Goal: Contribute content

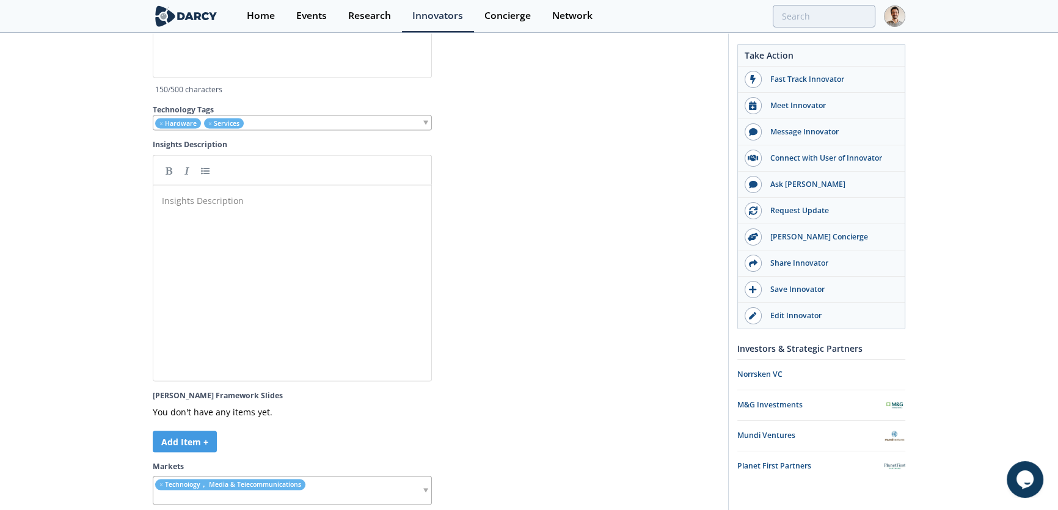
click at [230, 199] on pre "​" at bounding box center [296, 200] width 274 height 13
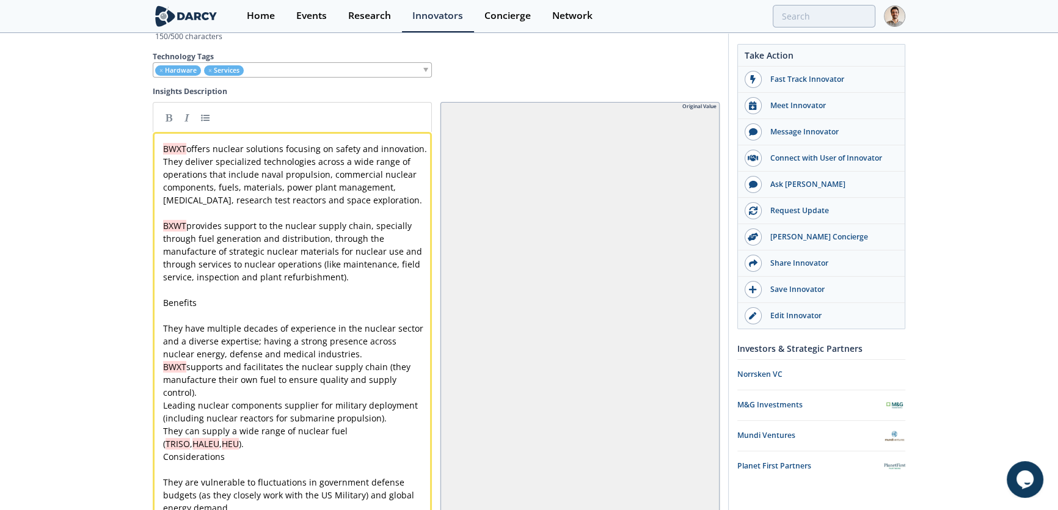
scroll to position [3129, 0]
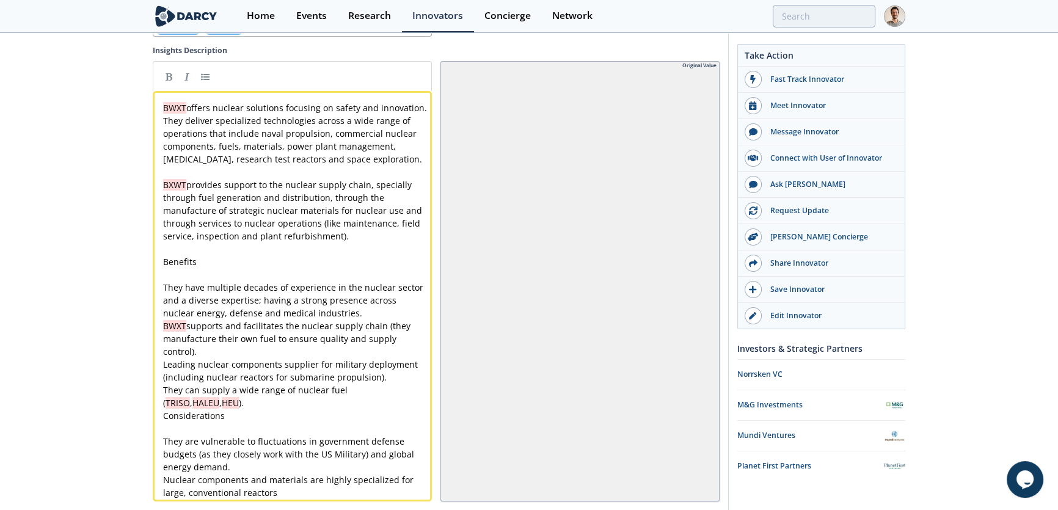
click at [254, 138] on span "BWXT offers nuclear solutions focusing on safety and innovation. They deliver s…" at bounding box center [296, 133] width 266 height 63
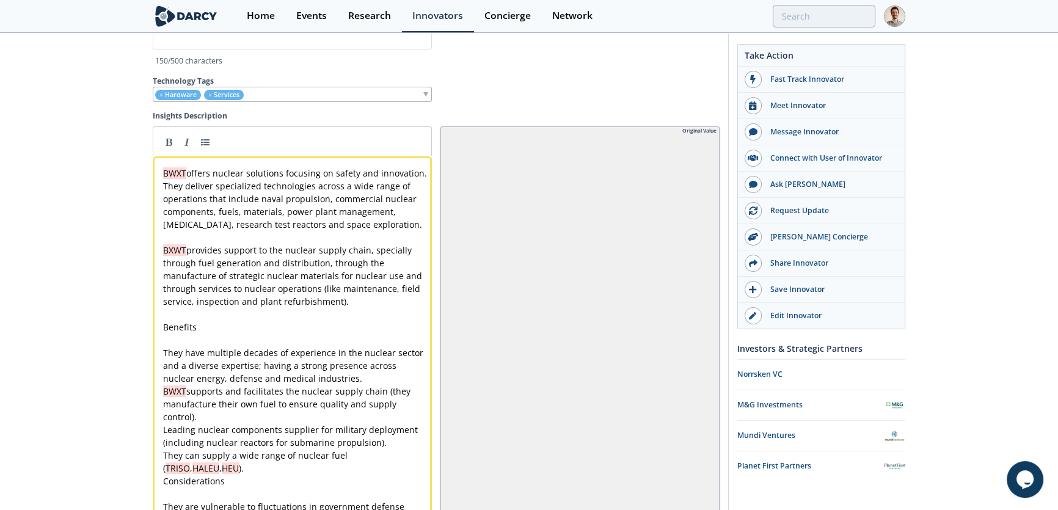
scroll to position [3018, 0]
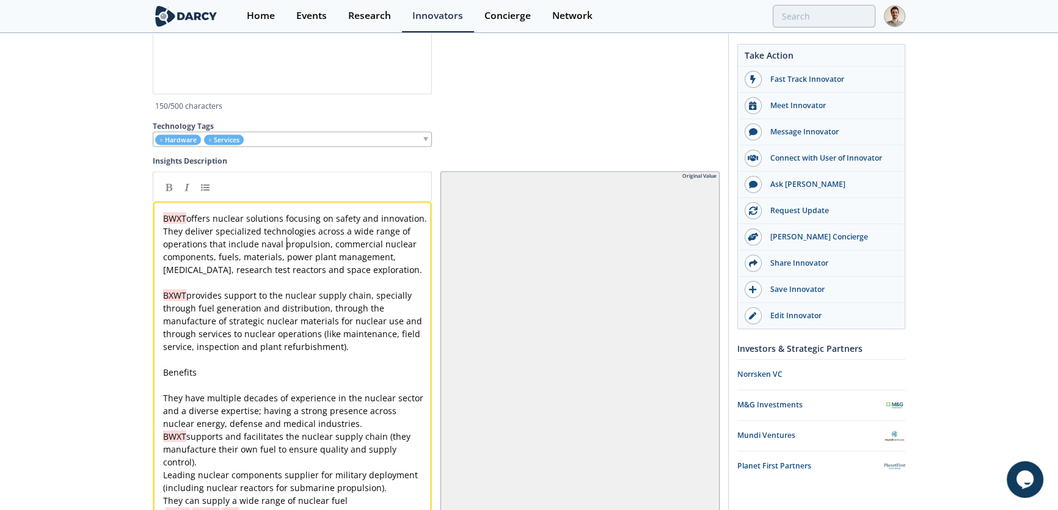
click at [285, 242] on span "BWXT offers nuclear solutions focusing on safety and innovation. They deliver s…" at bounding box center [296, 244] width 266 height 63
click at [165, 220] on span "BWXT" at bounding box center [174, 219] width 23 height 12
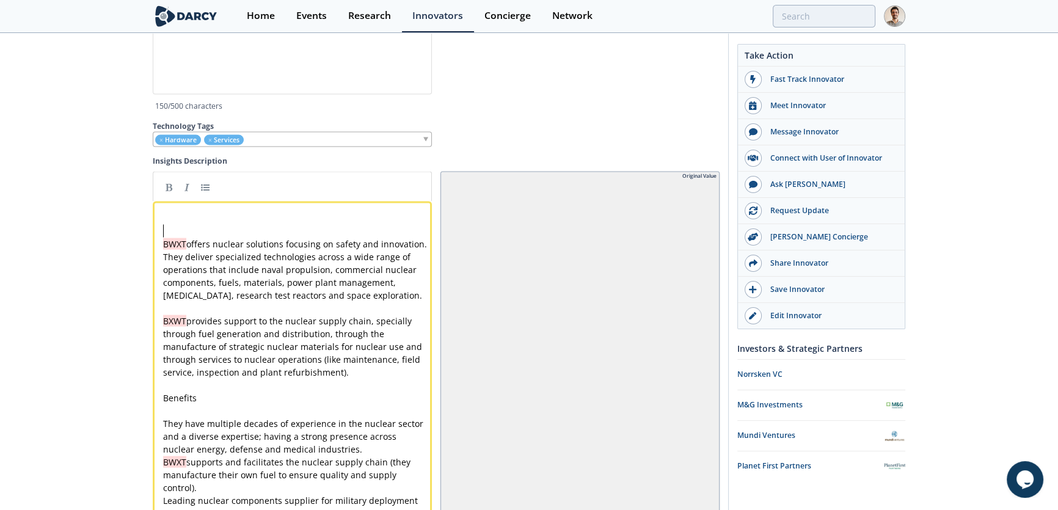
click at [218, 231] on pre "​" at bounding box center [296, 231] width 271 height 13
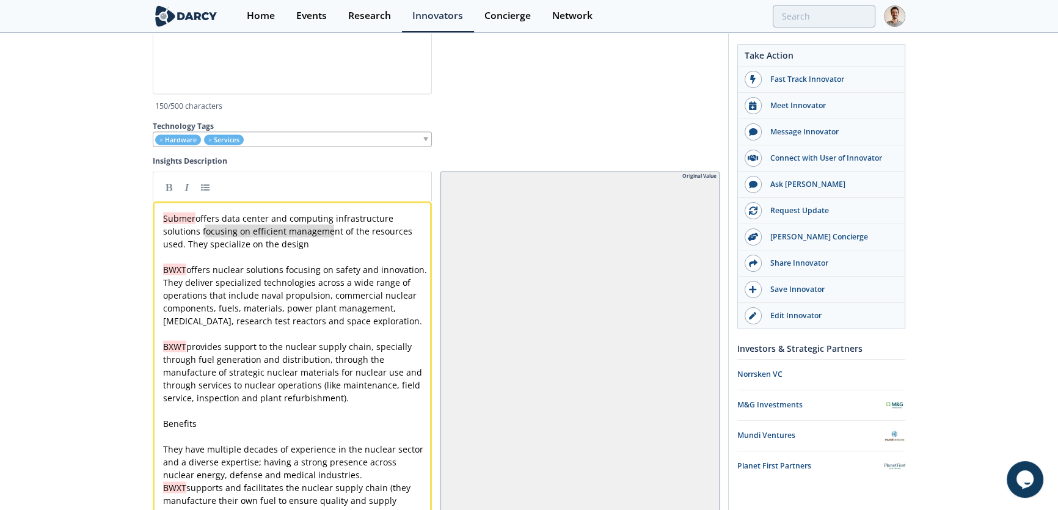
type textarea "t of the resources used. They s"
drag, startPoint x: 332, startPoint y: 238, endPoint x: 204, endPoint y: 241, distance: 127.7
click at [290, 259] on pre "​" at bounding box center [296, 256] width 271 height 13
type textarea "specialize on the design"
drag, startPoint x: 306, startPoint y: 249, endPoint x: 208, endPoint y: 247, distance: 98.4
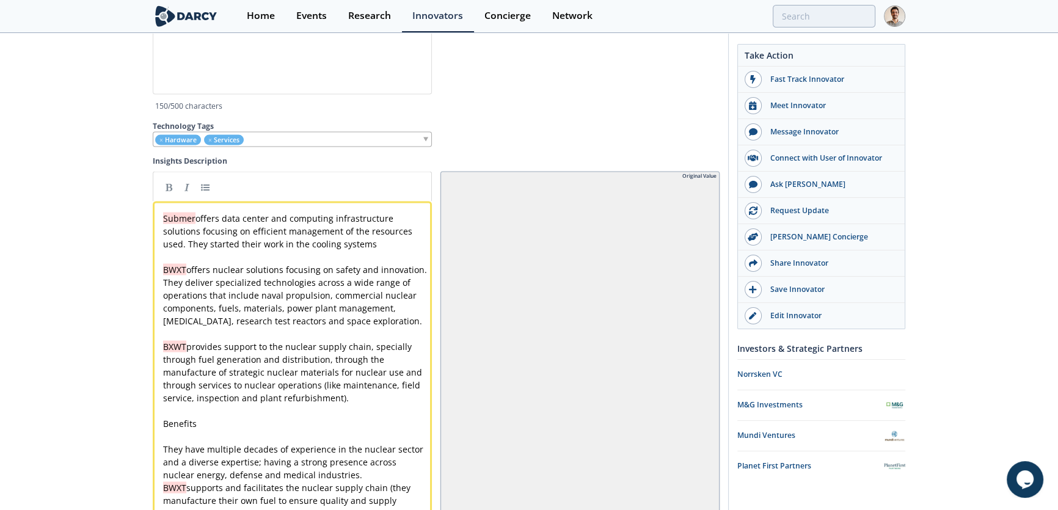
click at [299, 248] on div "x Submer offers data center and computing infrastructure solutions focusing on …" at bounding box center [296, 436] width 271 height 449
type textarea "the"
click at [387, 240] on pre "Submer offers data center and computing infrastructure solutions focusing on ef…" at bounding box center [296, 231] width 271 height 38
click at [373, 250] on pre "Submer offers data center and computing infrastructure solutions focusing on ef…" at bounding box center [296, 231] width 271 height 38
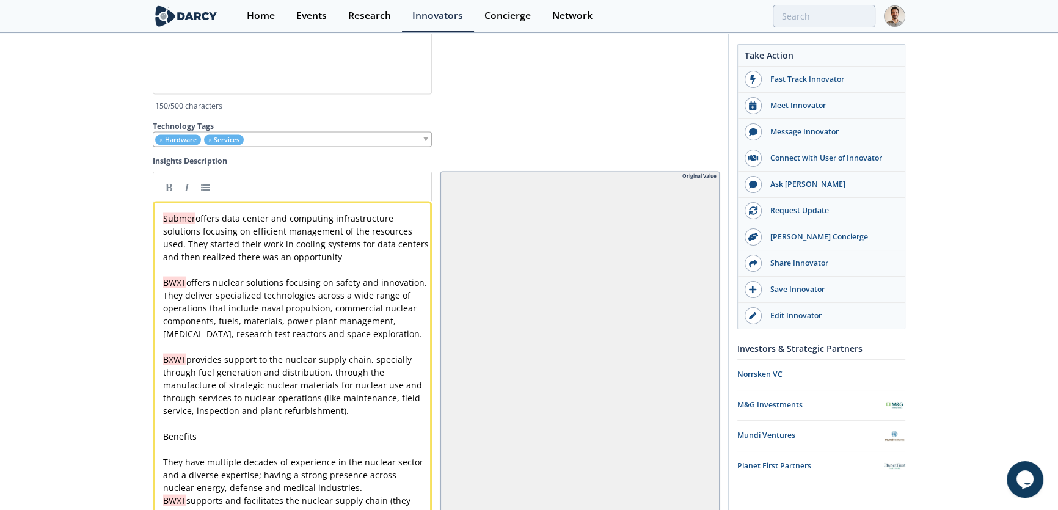
type textarea "T"
click at [357, 250] on div "x Submer offers data center and computing infrastructure solutions focusing on …" at bounding box center [296, 443] width 271 height 462
click at [359, 256] on pre "Submer offers data center and computing infrastructure solutions focusing on ef…" at bounding box center [296, 237] width 271 height 51
click at [373, 247] on div "x Submer offers data center and computing infrastructure solutions focusing on …" at bounding box center [296, 443] width 271 height 462
click at [424, 247] on div "x Submer offers data center and computing infrastructure solutions focusing on …" at bounding box center [302, 443] width 282 height 467
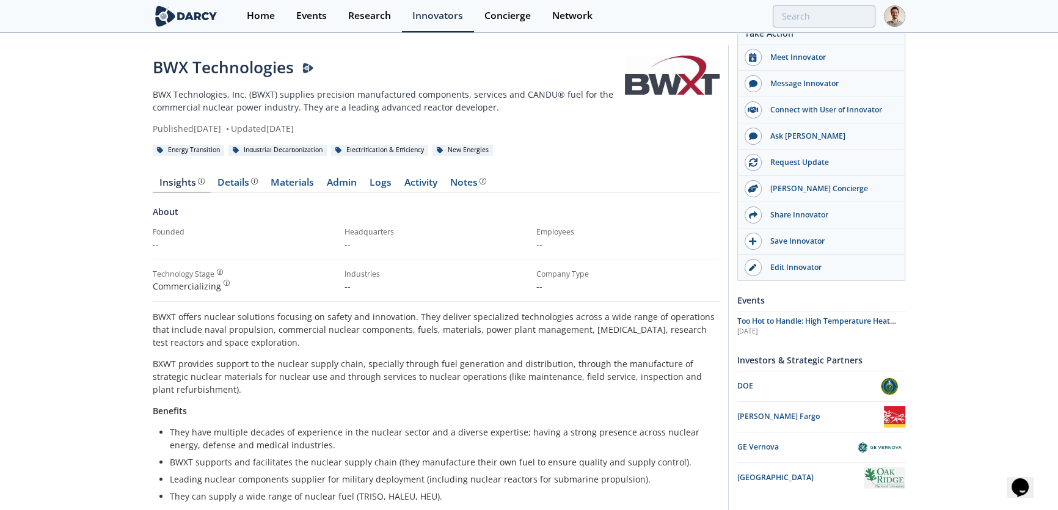
scroll to position [166, 0]
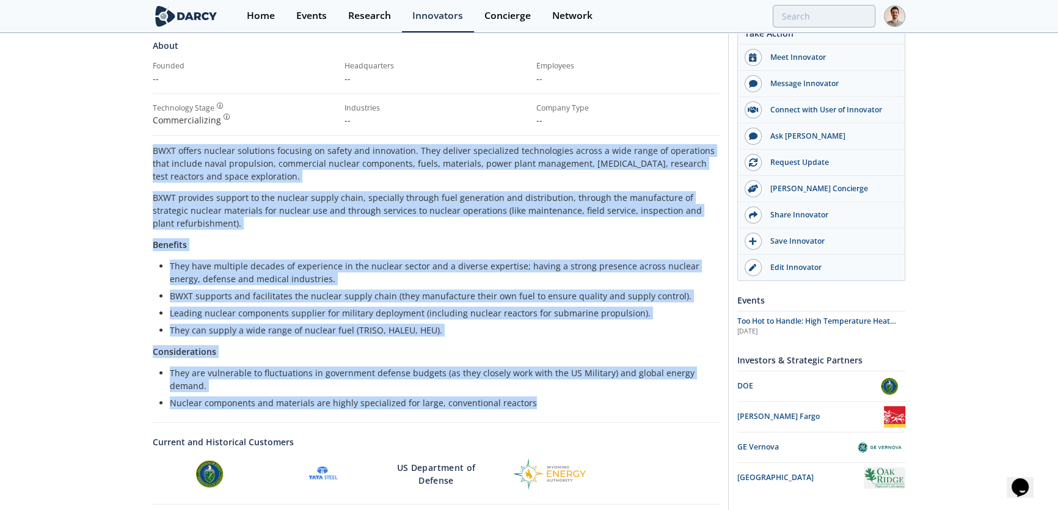
drag, startPoint x: 527, startPoint y: 404, endPoint x: 149, endPoint y: 143, distance: 459.3
click at [149, 143] on div "BWX Technologies BWX Technologies, Inc. (BWXT) supplies precision manufactured …" at bounding box center [529, 280] width 1058 height 824
copy div "BWXT offers nuclear solutions focusing on safety and innovation. They deliver s…"
